Goal: Information Seeking & Learning: Learn about a topic

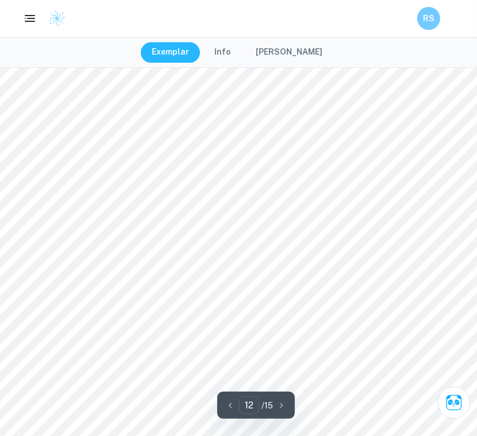
scroll to position [7760, 0]
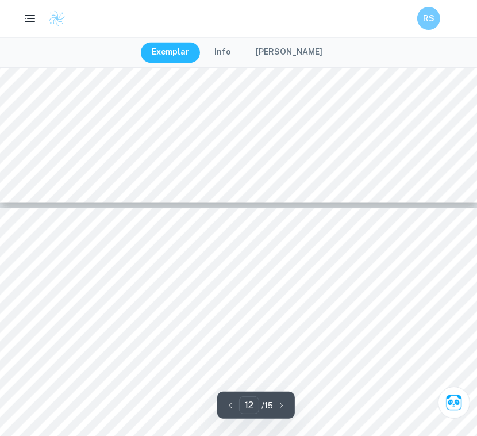
type input "11"
